Goal: Find specific page/section: Find specific page/section

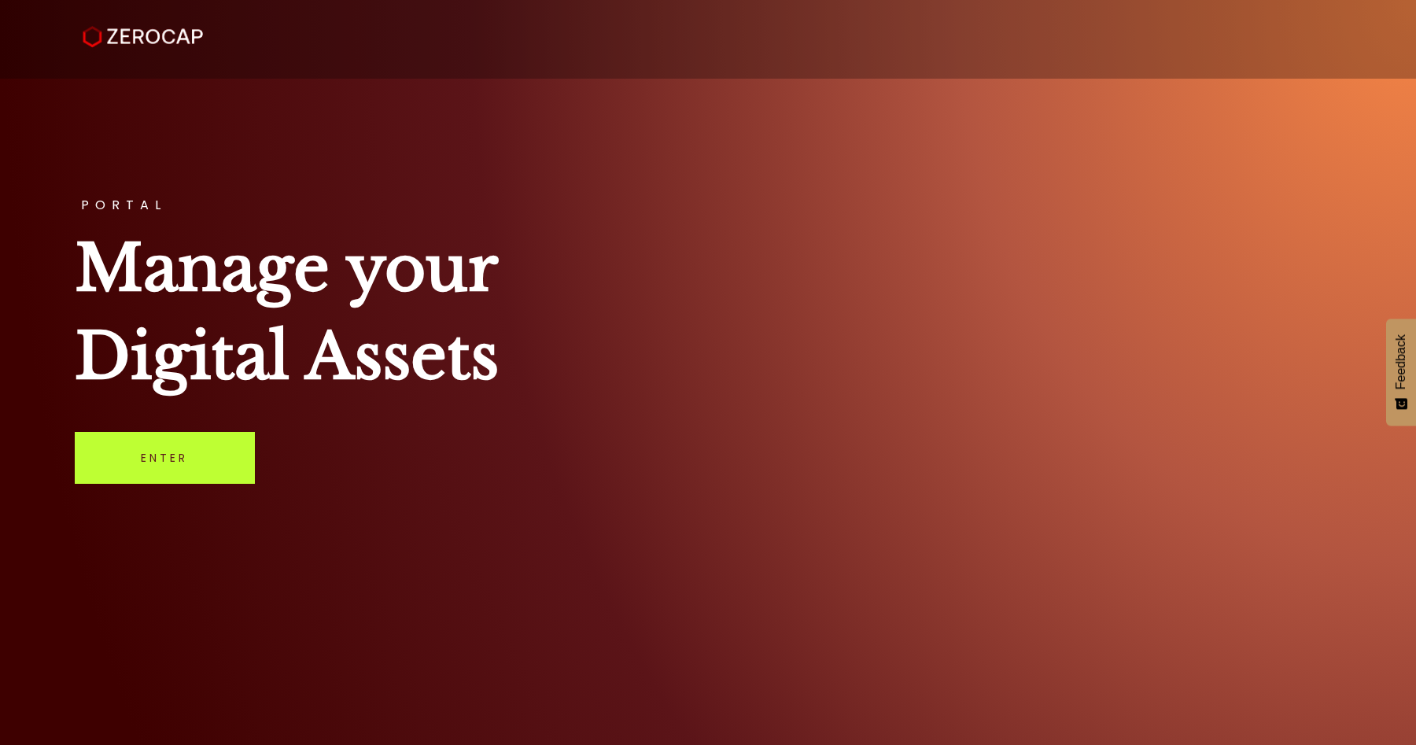
click at [194, 448] on link "Enter" at bounding box center [165, 458] width 180 height 52
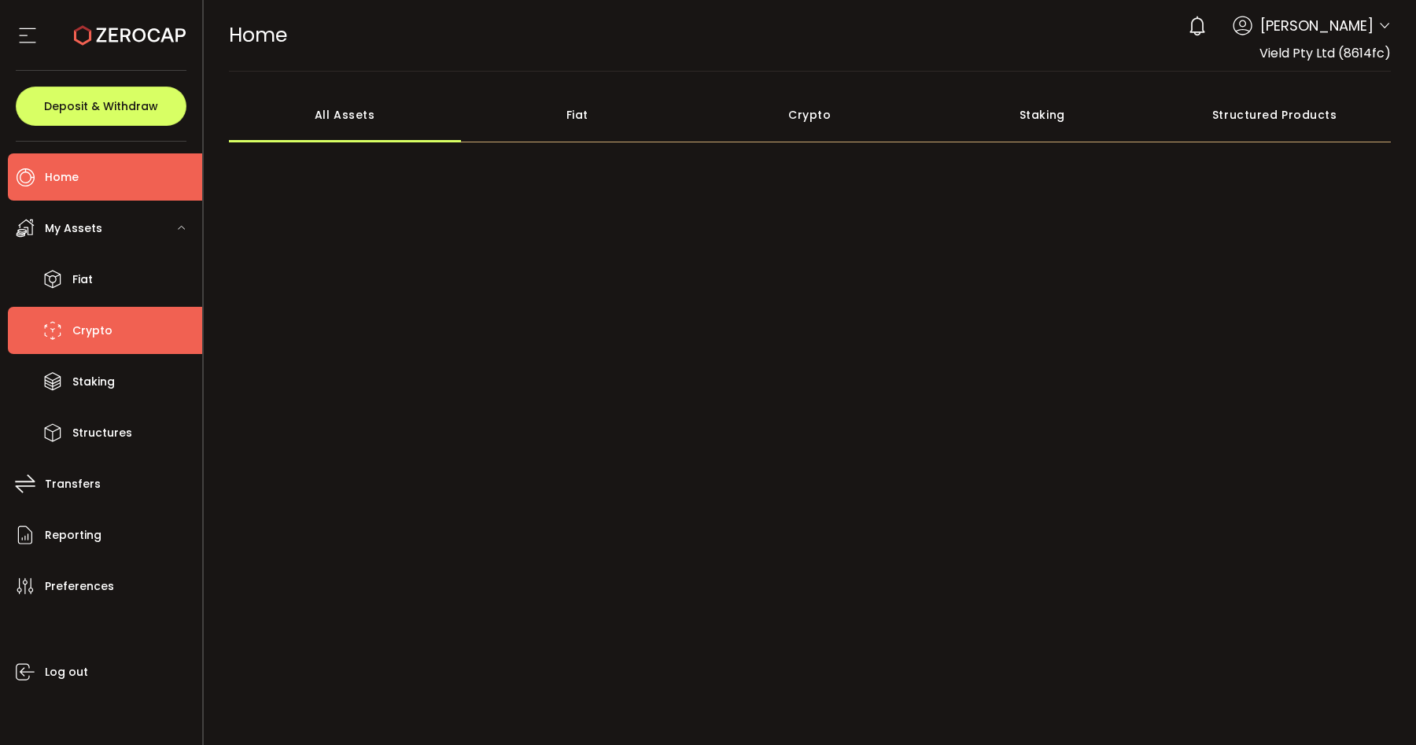
click at [97, 333] on span "Crypto" at bounding box center [92, 330] width 40 height 23
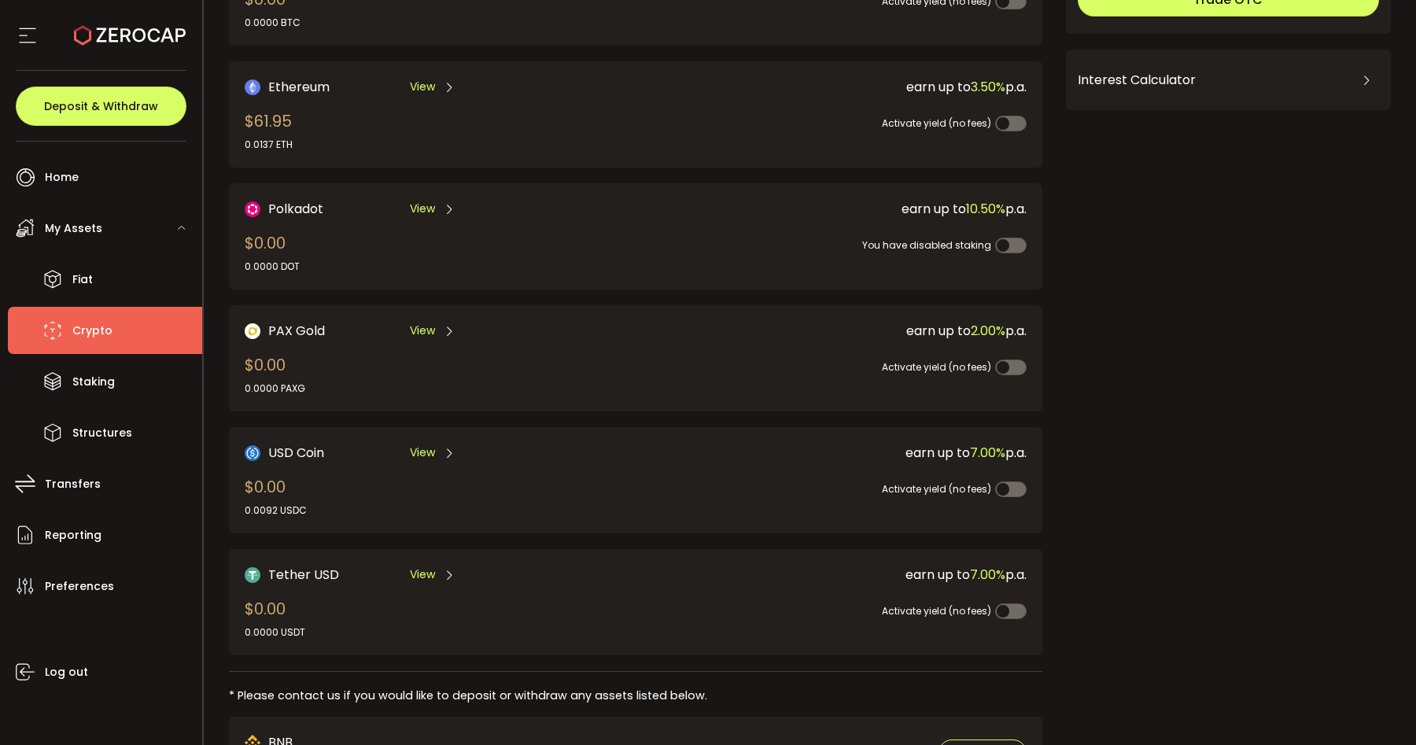
scroll to position [212, 0]
